Goal: Task Accomplishment & Management: Manage account settings

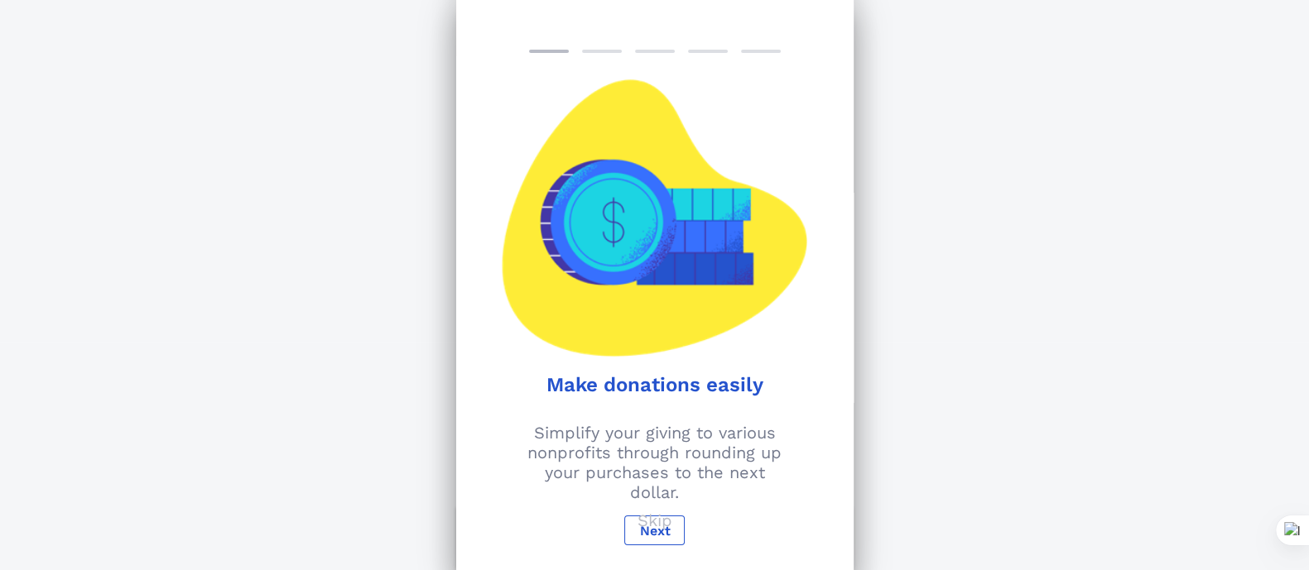
scroll to position [5, 0]
click at [652, 455] on p "Skip" at bounding box center [654, 521] width 35 height 20
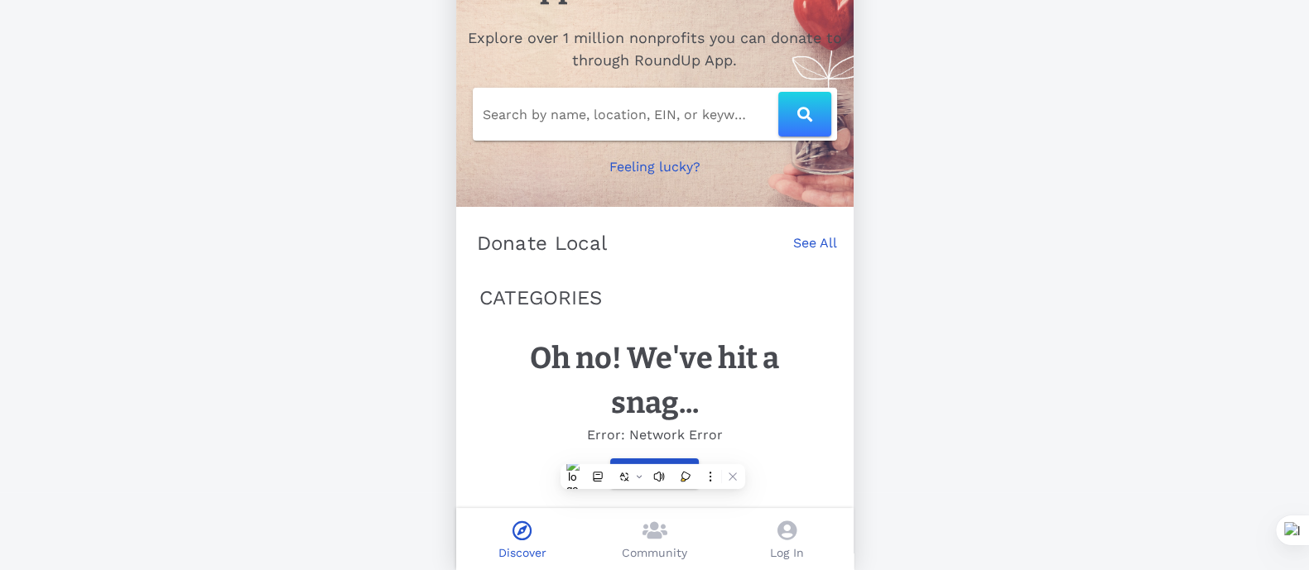
scroll to position [93, 0]
click at [786, 455] on icon at bounding box center [786, 531] width 19 height 20
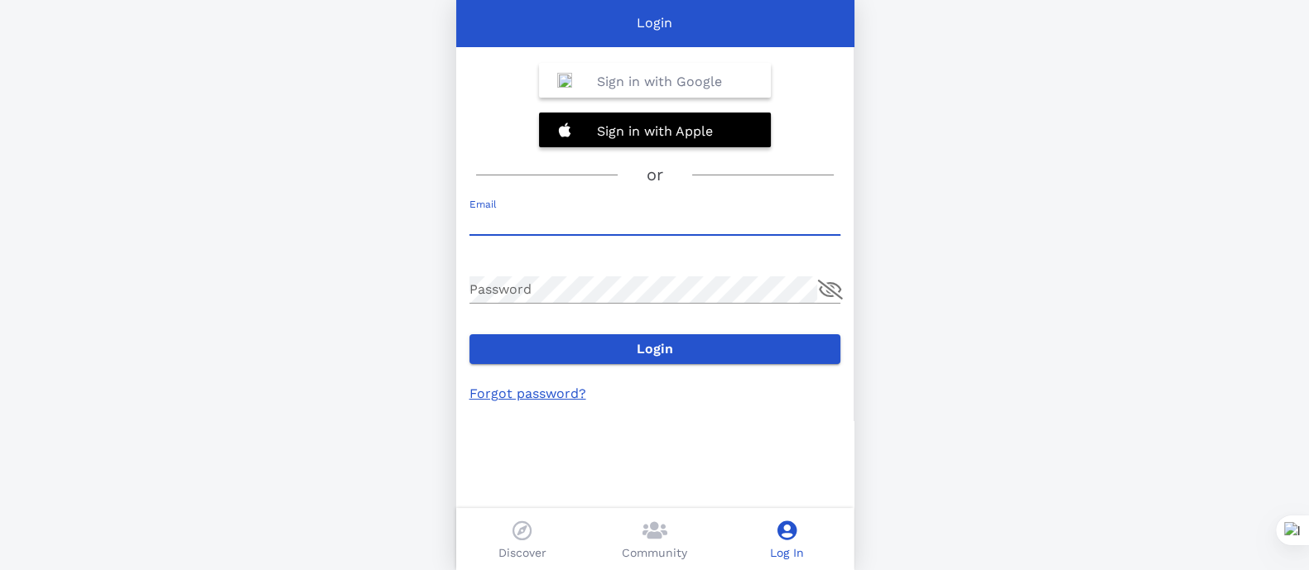
click at [521, 214] on input "Email" at bounding box center [654, 222] width 371 height 26
type input "[PERSON_NAME][EMAIL_ADDRESS][DOMAIN_NAME]"
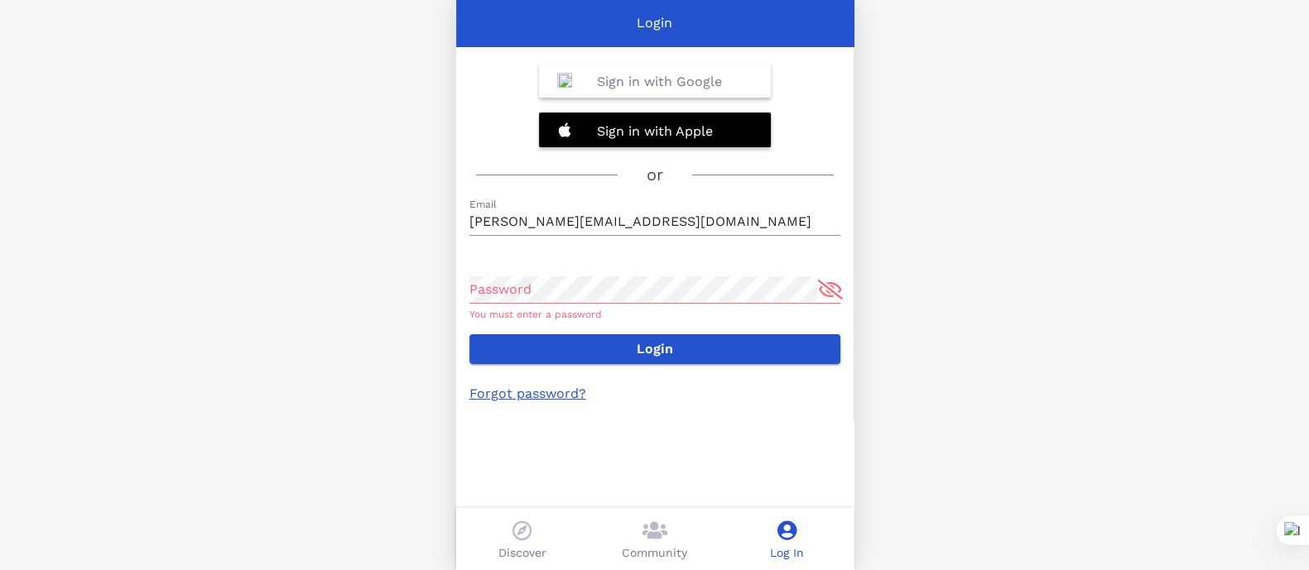
click at [536, 397] on link "Forgot password?" at bounding box center [527, 394] width 117 height 16
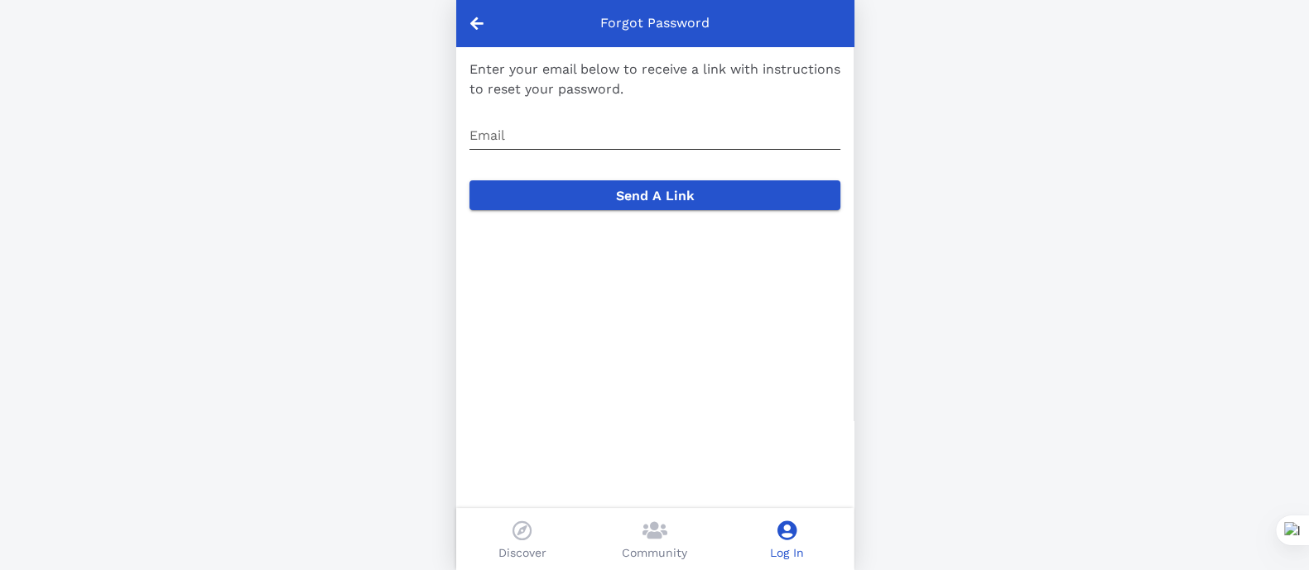
drag, startPoint x: 536, startPoint y: 120, endPoint x: 532, endPoint y: 137, distance: 17.9
click at [536, 121] on div "Email" at bounding box center [654, 140] width 371 height 55
click at [532, 137] on input "Email" at bounding box center [654, 136] width 371 height 26
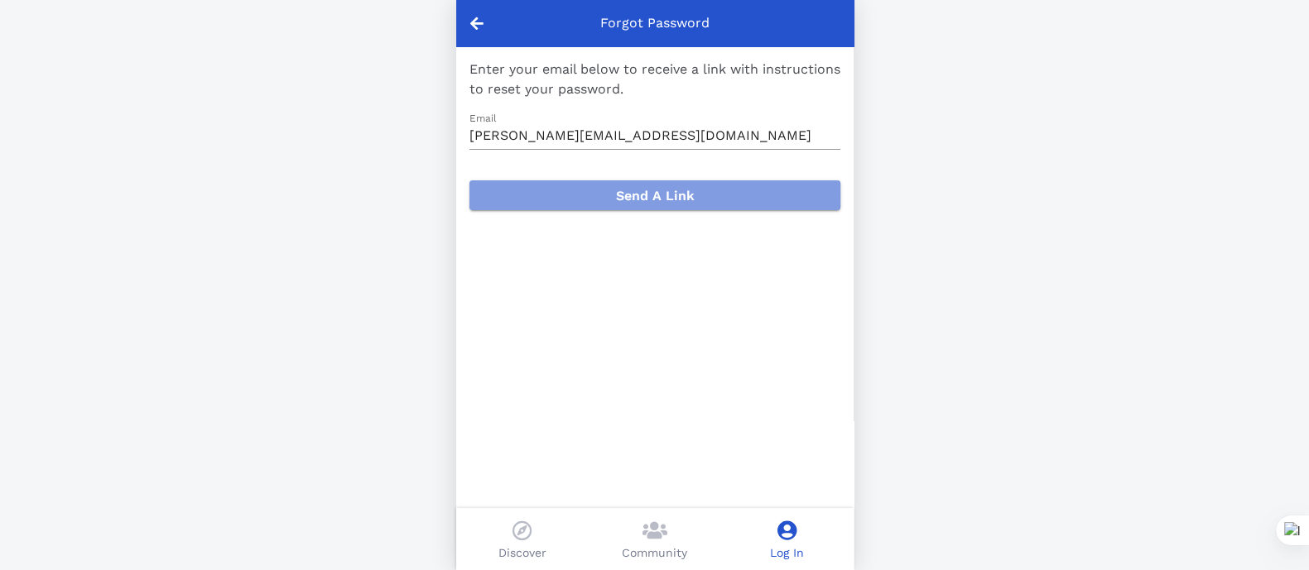
click at [650, 195] on span "Send A Link" at bounding box center [655, 196] width 344 height 16
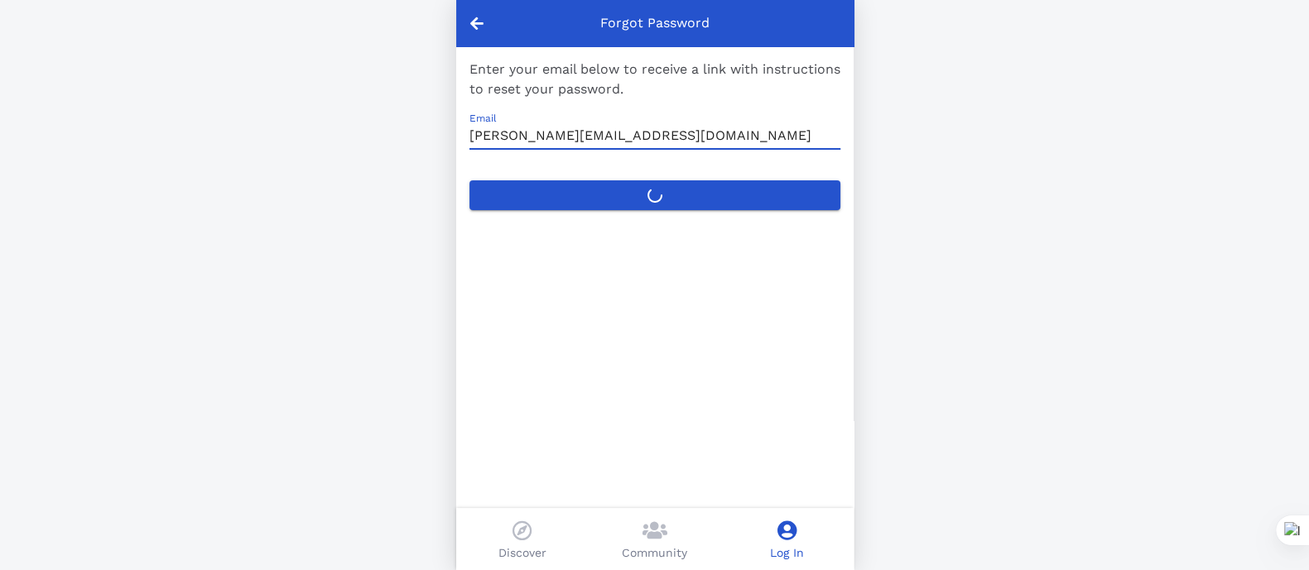
drag, startPoint x: 671, startPoint y: 129, endPoint x: 395, endPoint y: 138, distance: 275.8
click at [395, 138] on div "Forgot Password Enter your email below to receive a link with instructions to r…" at bounding box center [654, 285] width 1309 height 570
type input "[PERSON_NAME][EMAIL_ADDRESS][DOMAIN_NAME]"
click at [652, 195] on label "Send A Link" at bounding box center [654, 195] width 371 height 30
click at [652, 195] on button "Send A Link" at bounding box center [654, 195] width 371 height 30
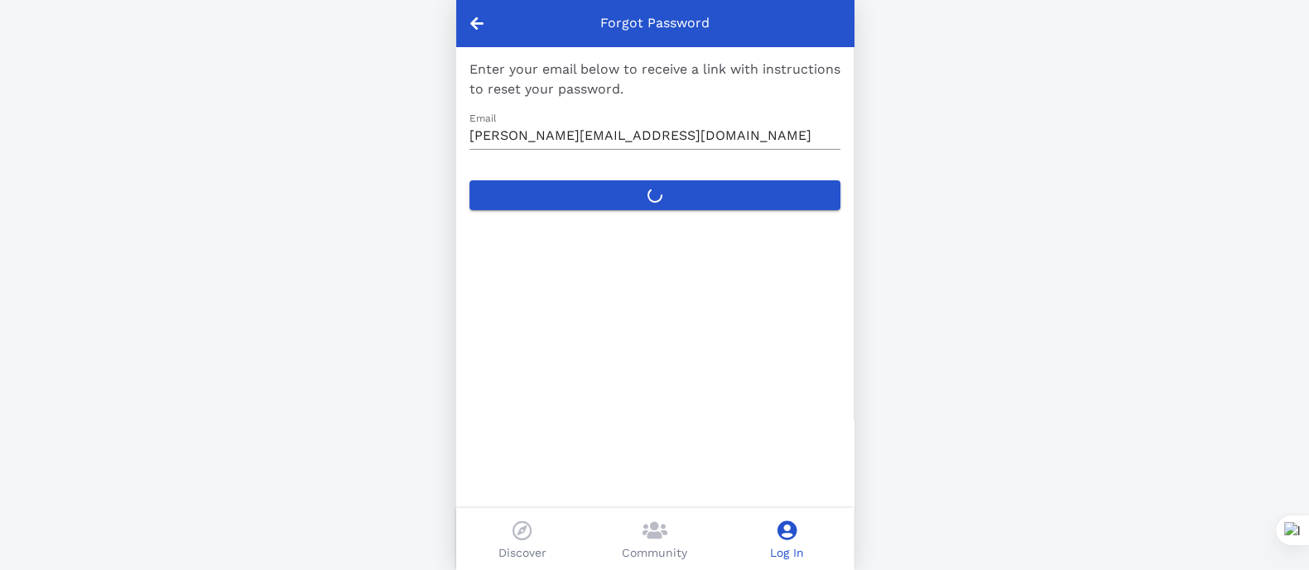
click at [485, 25] on div at bounding box center [476, 23] width 41 height 46
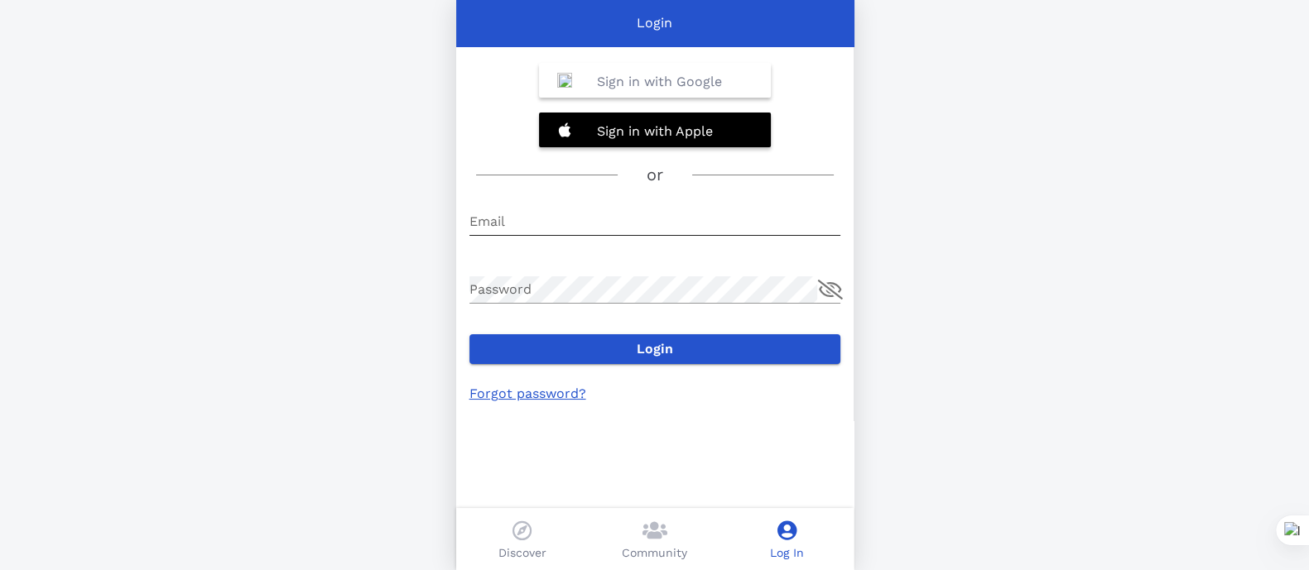
click at [527, 215] on input "Email" at bounding box center [654, 222] width 371 height 26
type input "[PERSON_NAME][EMAIL_ADDRESS][DOMAIN_NAME]"
click at [508, 394] on link "Forgot password?" at bounding box center [527, 394] width 117 height 16
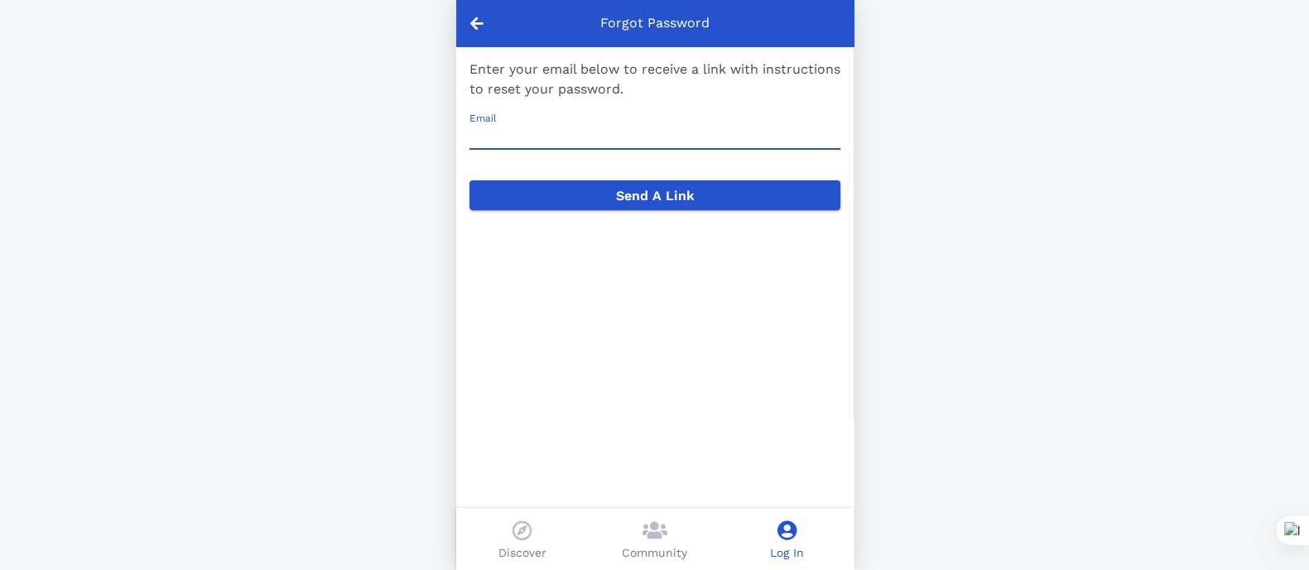
click at [489, 134] on input "Email" at bounding box center [654, 136] width 371 height 26
type input "[PERSON_NAME][EMAIL_ADDRESS][DOMAIN_NAME]"
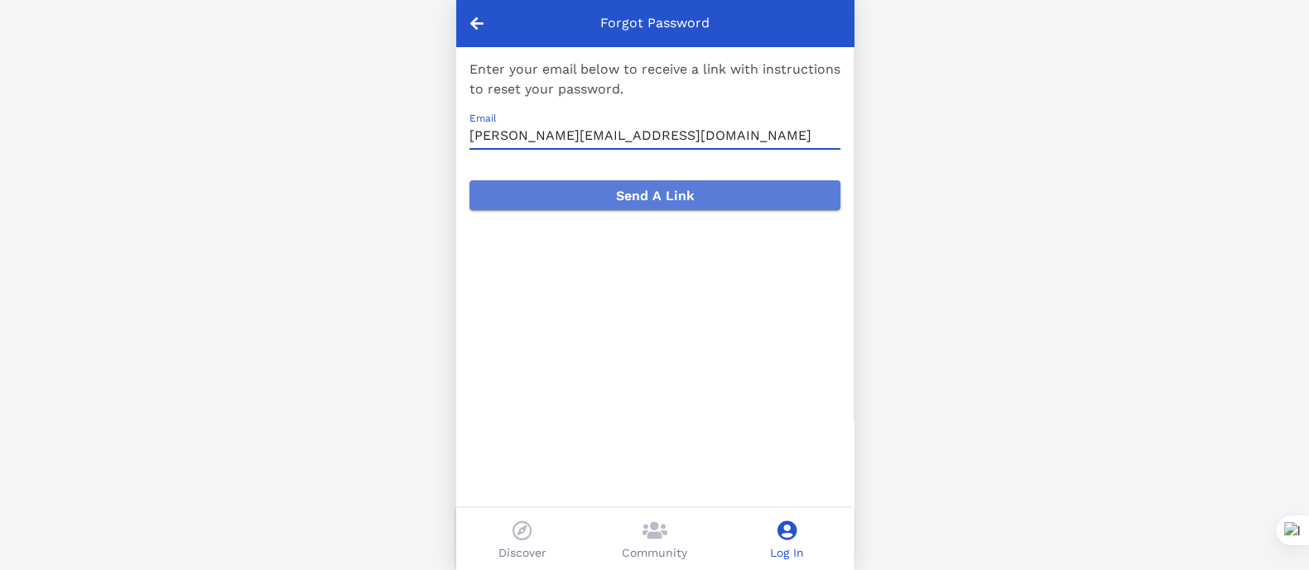
click at [637, 197] on span "Send A Link" at bounding box center [655, 196] width 344 height 16
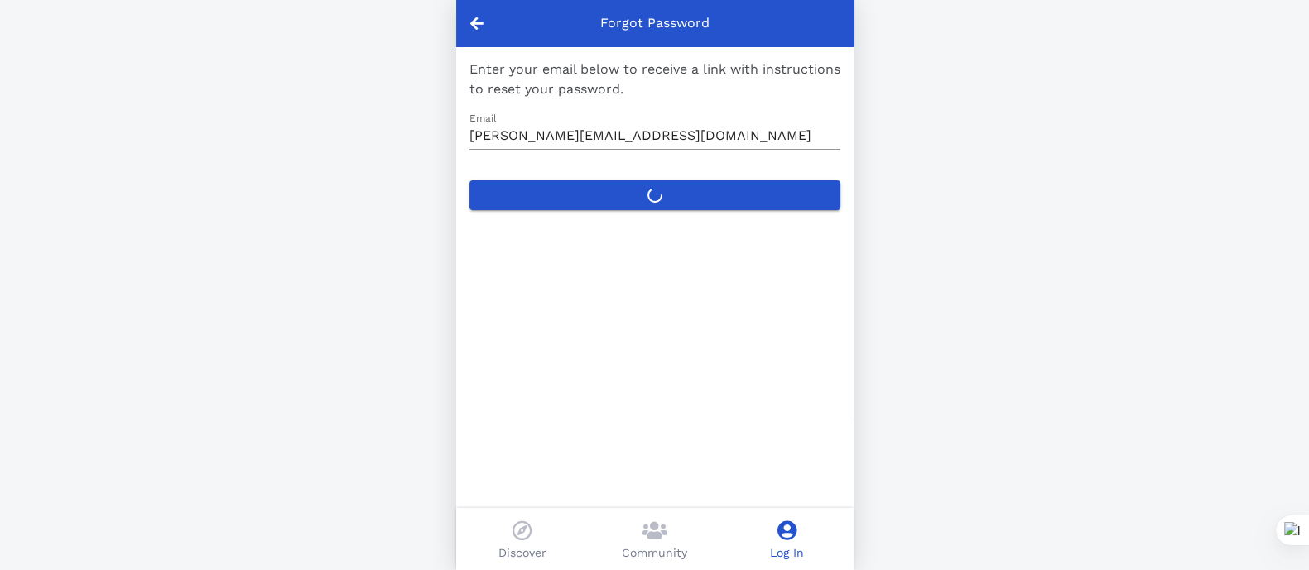
click at [471, 20] on icon at bounding box center [476, 23] width 13 height 15
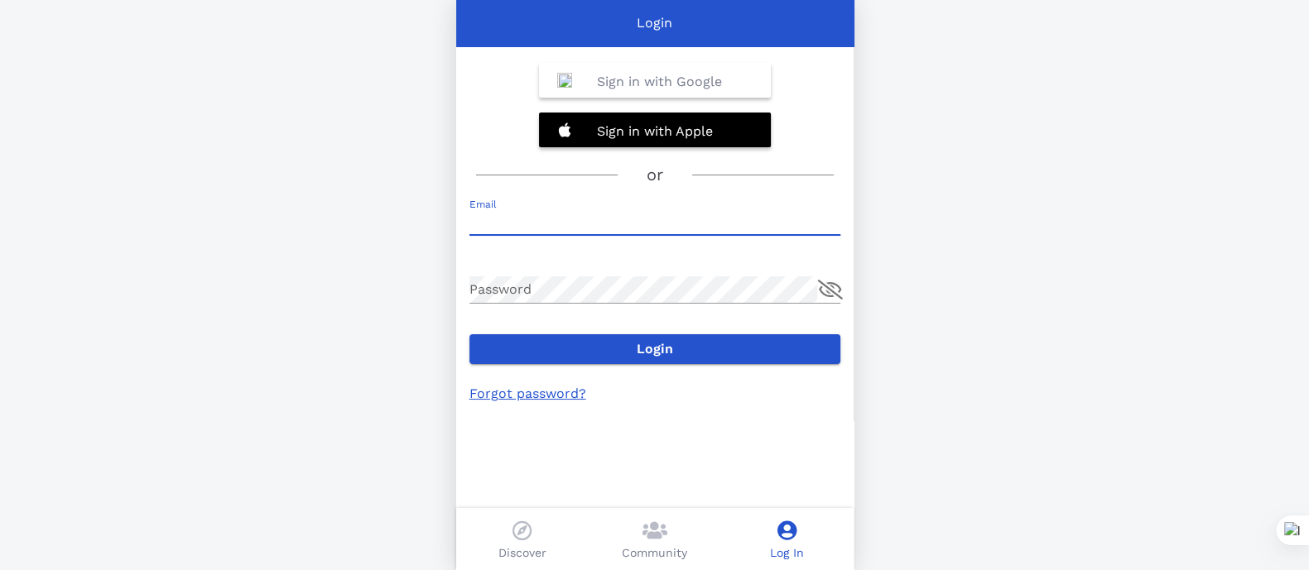
click at [524, 224] on input "Email" at bounding box center [654, 222] width 371 height 26
type input "[PERSON_NAME][EMAIL_ADDRESS][PERSON_NAME][DOMAIN_NAME]"
click at [522, 397] on link "Forgot password?" at bounding box center [527, 394] width 117 height 16
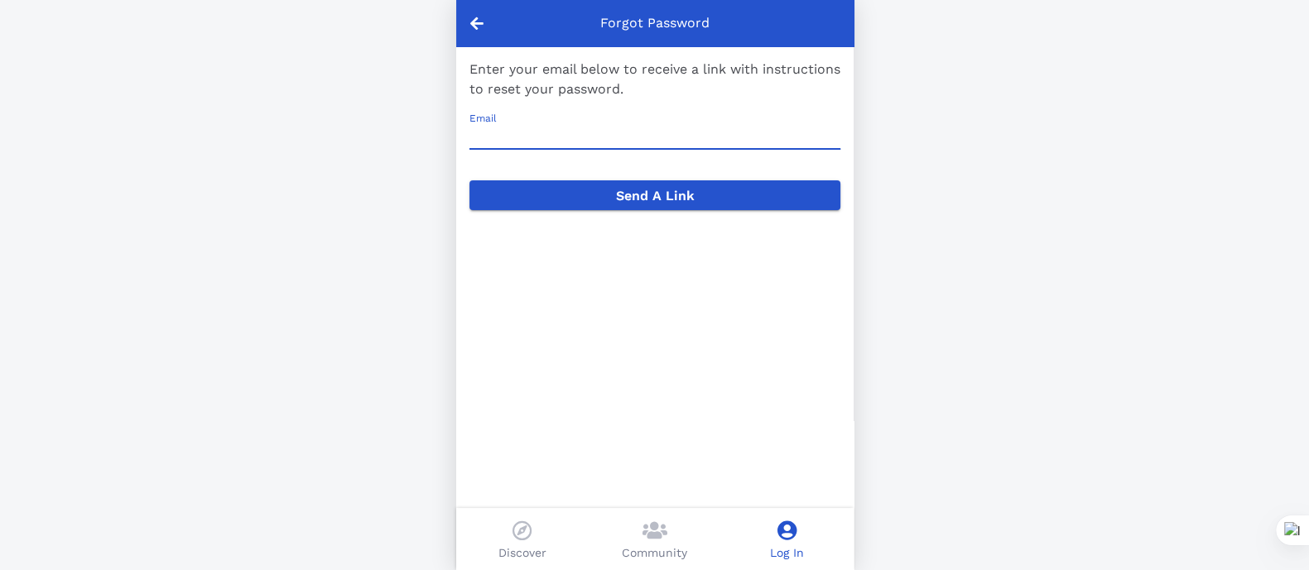
click at [537, 126] on input "Email" at bounding box center [654, 136] width 371 height 26
type input "[PERSON_NAME][EMAIL_ADDRESS][PERSON_NAME][DOMAIN_NAME]"
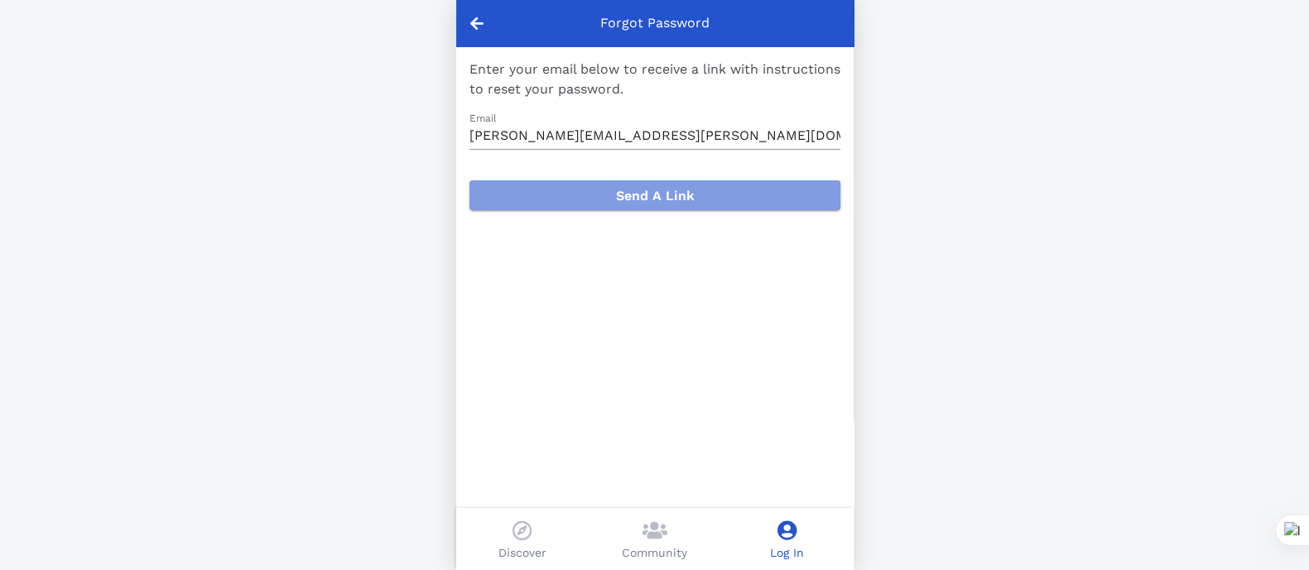
drag, startPoint x: 616, startPoint y: 199, endPoint x: 606, endPoint y: 190, distance: 13.5
click at [615, 198] on span "Send A Link" at bounding box center [655, 196] width 344 height 16
